Goal: Find contact information: Find contact information

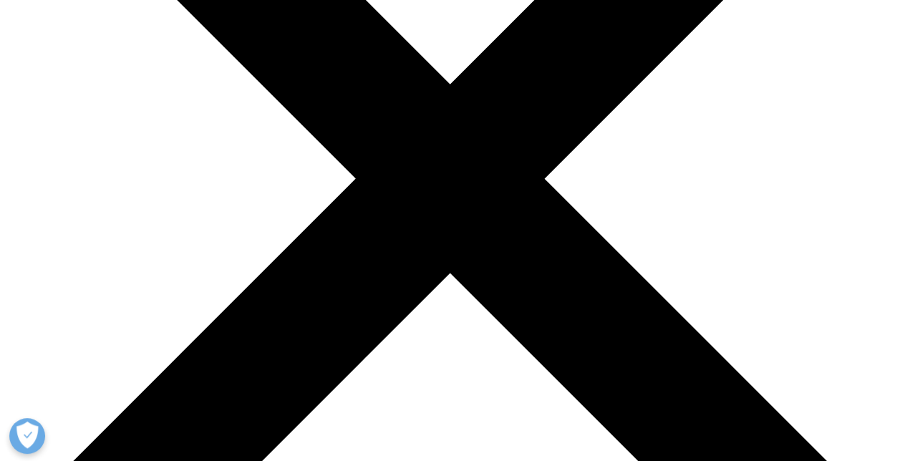
scroll to position [215, 0]
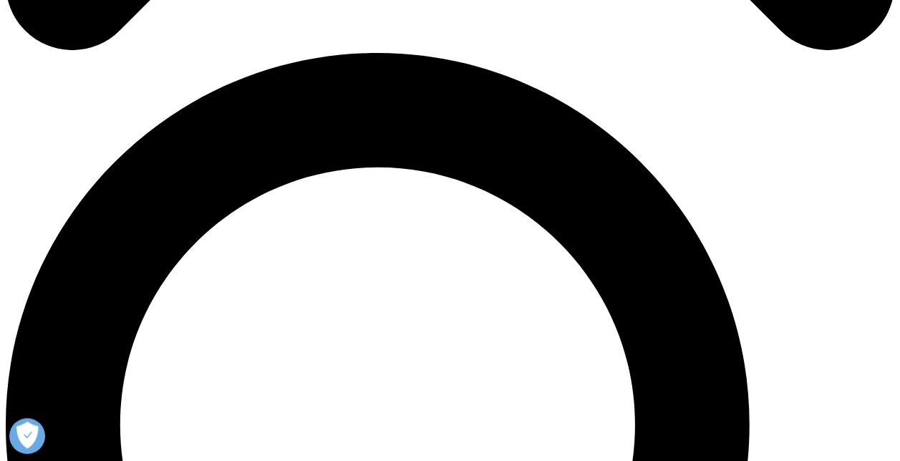
scroll to position [931, 0]
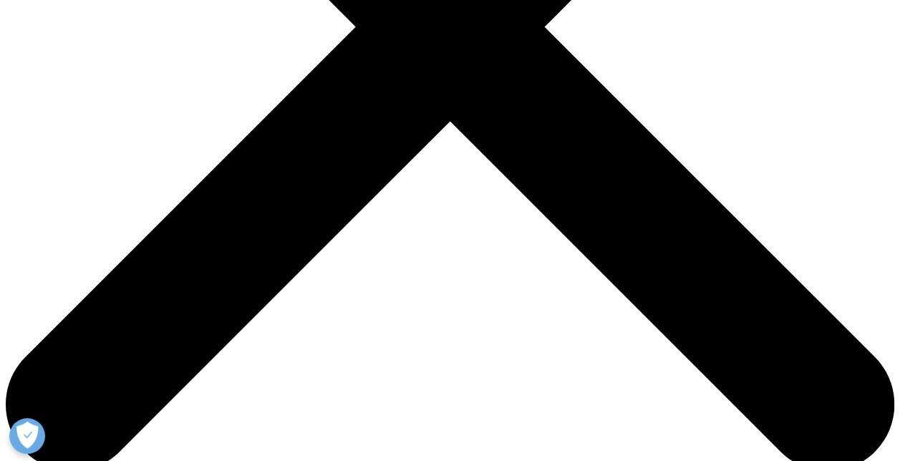
scroll to position [501, 0]
